Goal: Transaction & Acquisition: Subscribe to service/newsletter

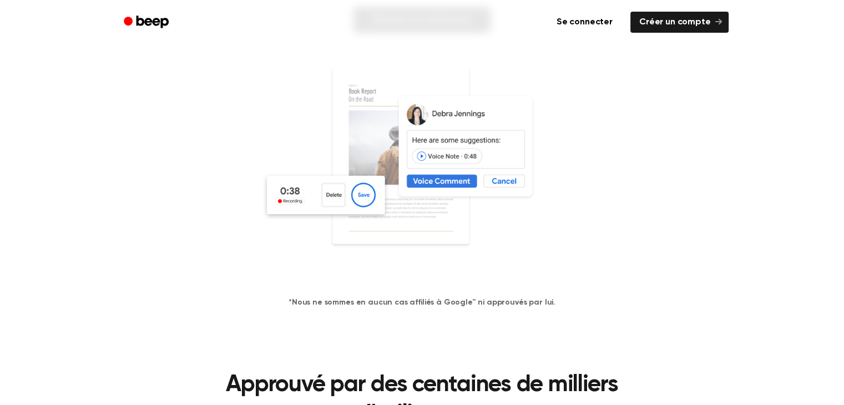
scroll to position [55, 0]
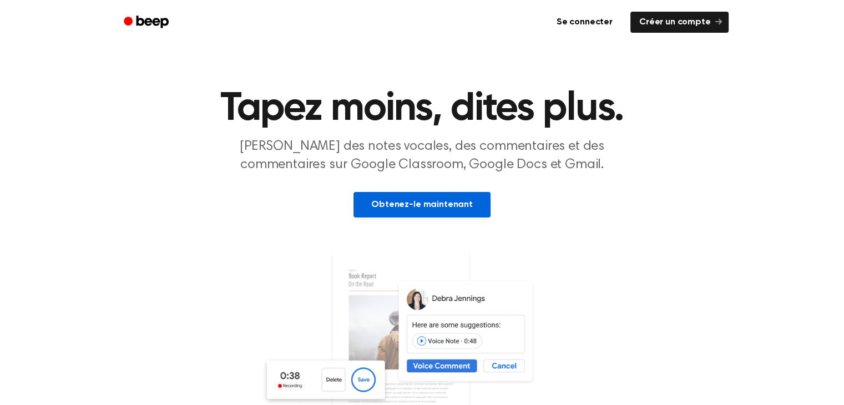
click at [422, 200] on font "Obtenez-le maintenant" at bounding box center [422, 204] width 102 height 9
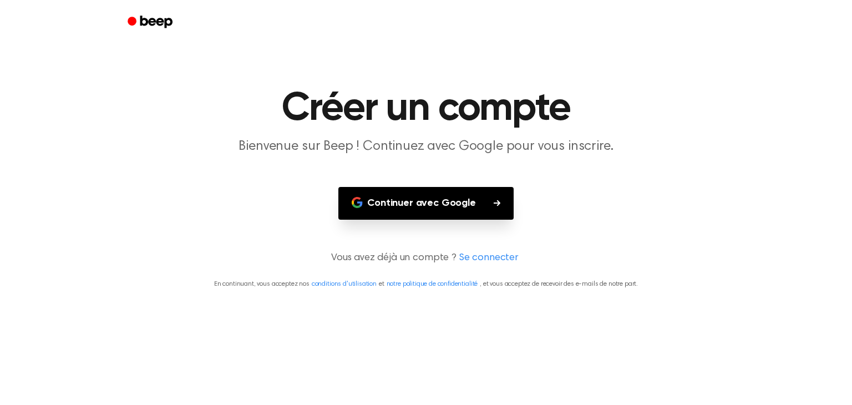
click at [439, 198] on font "Continuer avec Google" at bounding box center [421, 203] width 109 height 10
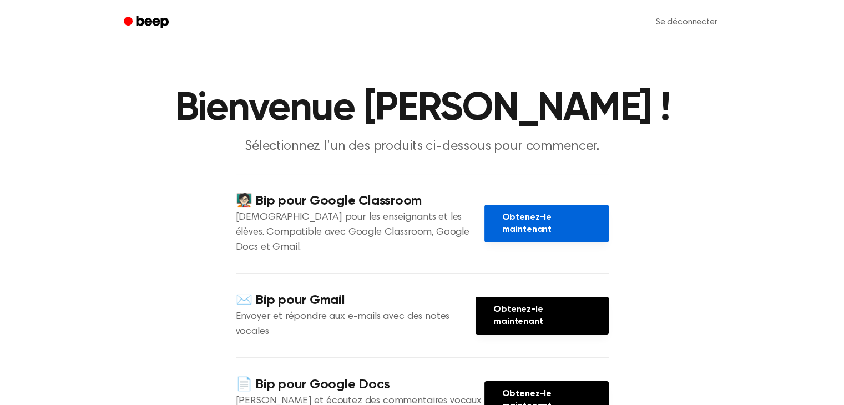
click at [537, 234] on font "Obtenez-le maintenant" at bounding box center [526, 223] width 49 height 21
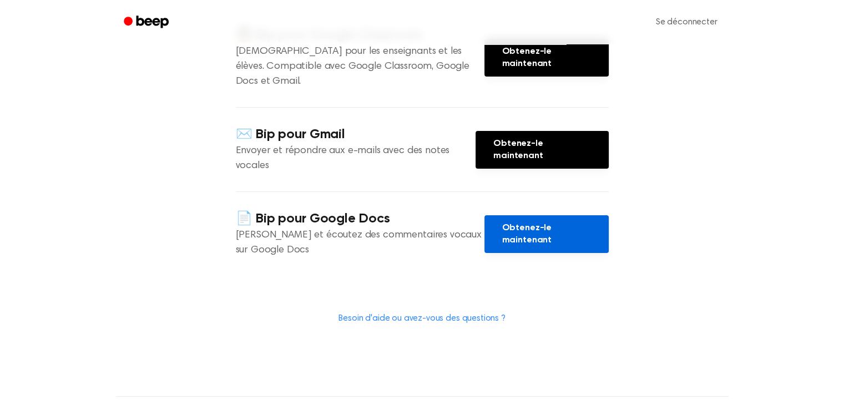
scroll to position [166, 0]
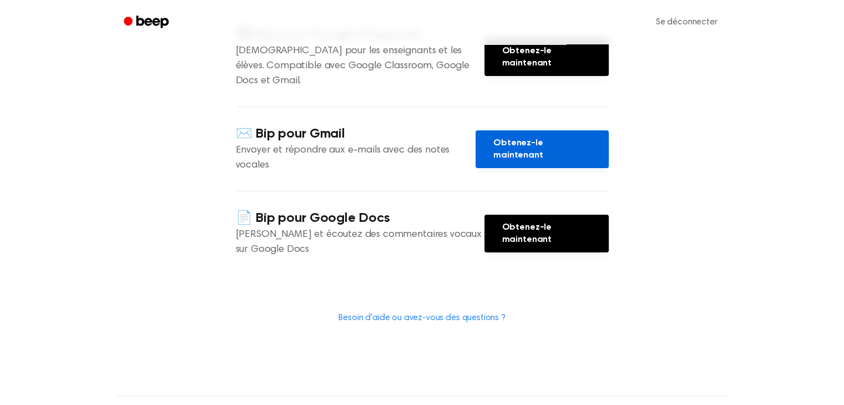
click at [531, 160] on font "Obtenez-le maintenant" at bounding box center [517, 149] width 49 height 21
